Goal: Information Seeking & Learning: Compare options

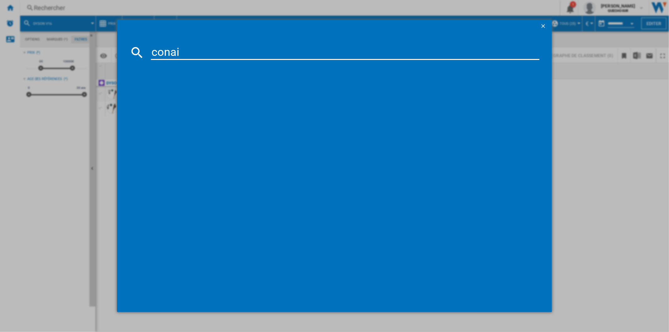
type input "conair"
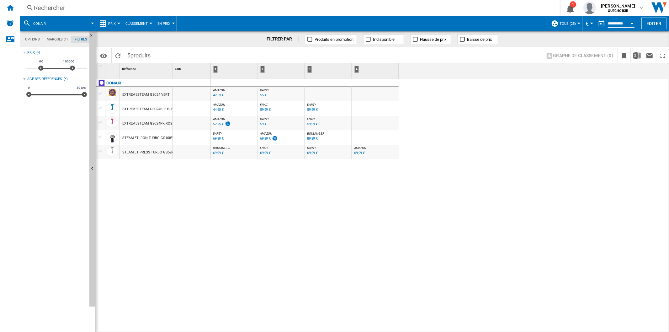
click at [262, 118] on span "DARTY" at bounding box center [264, 118] width 9 height 3
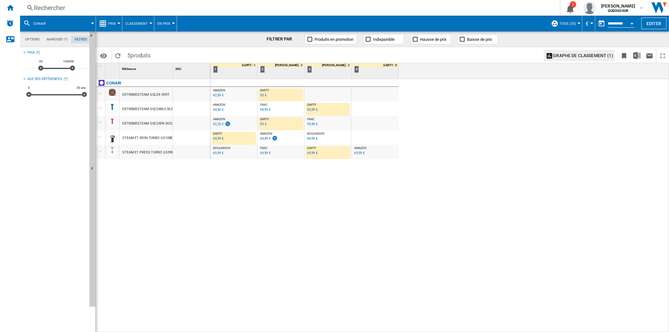
click at [319, 134] on span "BOULANGER" at bounding box center [315, 133] width 17 height 3
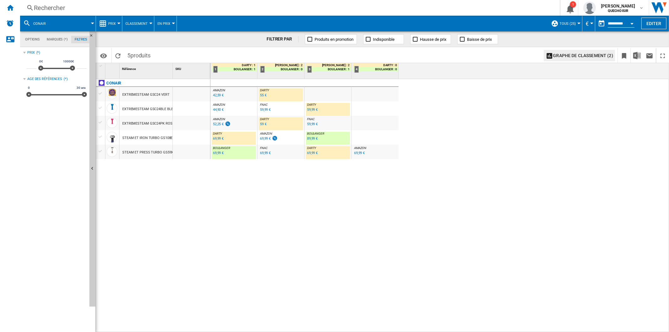
click at [313, 139] on div "89,99 €" at bounding box center [312, 138] width 11 height 4
click at [218, 152] on div "69,99 €" at bounding box center [218, 153] width 11 height 4
click at [66, 5] on div "Rechercher" at bounding box center [288, 7] width 509 height 9
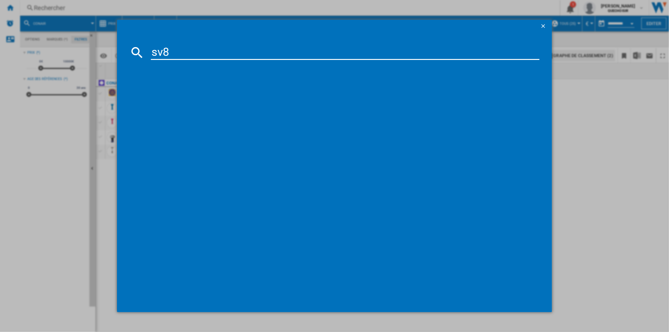
type input "sv8"
